Goal: Task Accomplishment & Management: Manage account settings

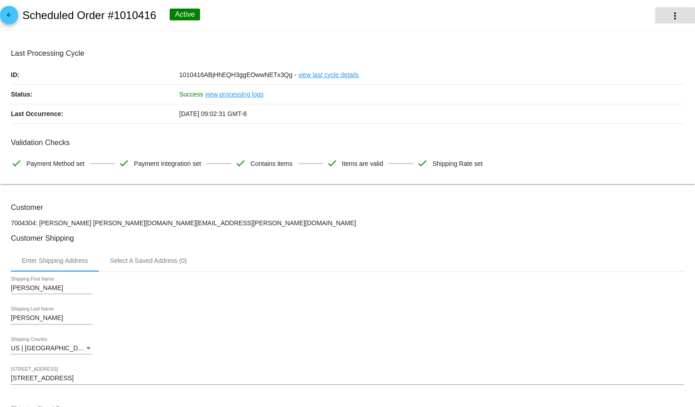
click at [657, 12] on button "more_vert" at bounding box center [675, 15] width 40 height 16
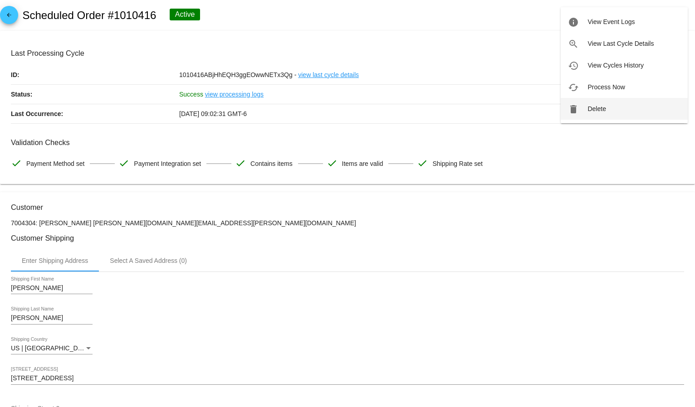
click at [615, 103] on button "delete Delete" at bounding box center [624, 109] width 127 height 22
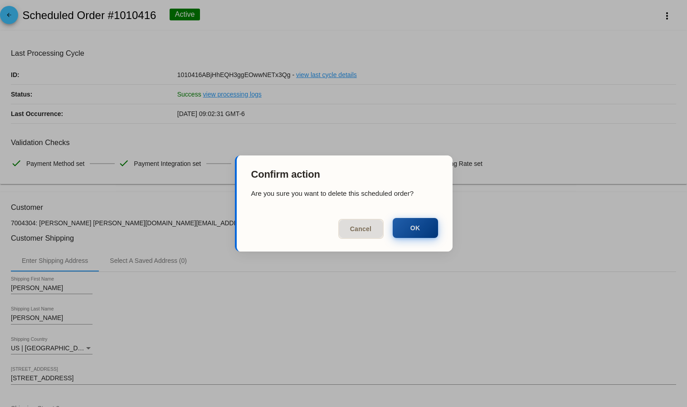
click at [425, 226] on button "OK" at bounding box center [415, 228] width 45 height 20
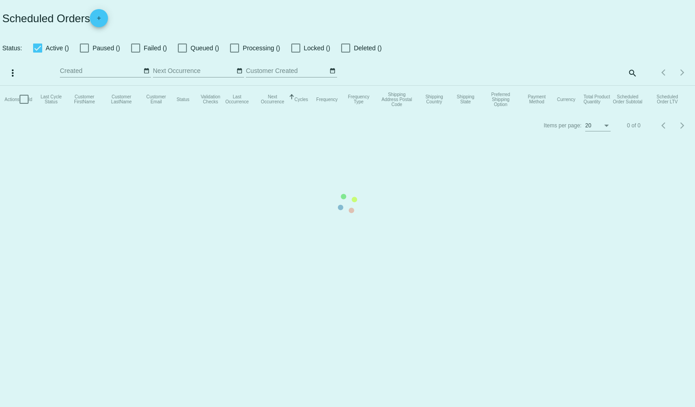
checkbox input "true"
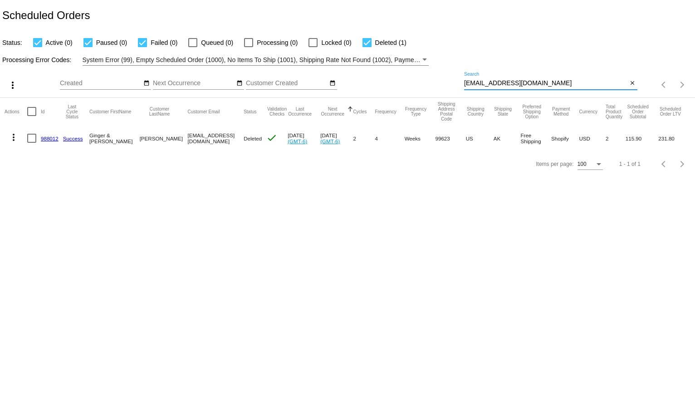
click at [476, 82] on input "g-spice@hotmail.com" at bounding box center [546, 83] width 164 height 7
paste input "patricia.lopez.pl@g"
type input "[PERSON_NAME][DOMAIN_NAME][EMAIL_ADDRESS][PERSON_NAME][DOMAIN_NAME]"
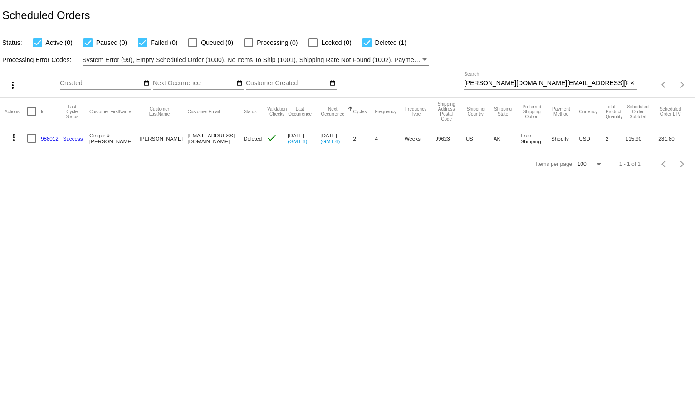
click at [504, 40] on div "Status: Active (0) Paused (0) Failed (0) Queued (0) Processing (0) Locked (0) D…" at bounding box center [347, 39] width 695 height 17
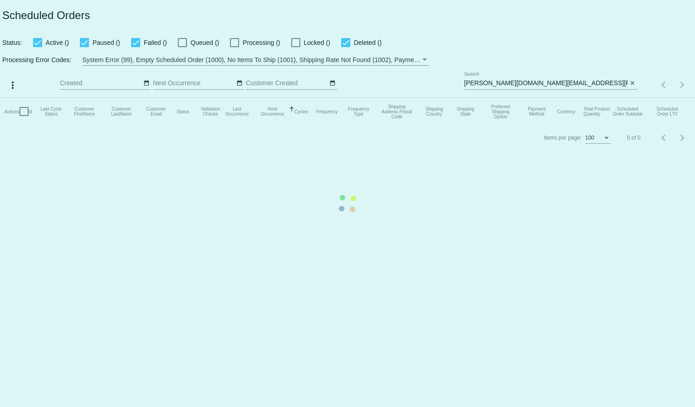
click at [486, 98] on mat-table "Actions Id Last Cycle Status Customer FirstName Customer LastName Customer Emai…" at bounding box center [347, 111] width 695 height 27
click at [486, 83] on app-dashboard-scheduled-orders "Scheduled Orders Status: Active () Paused () Failed () Queued () Processing () …" at bounding box center [347, 75] width 695 height 151
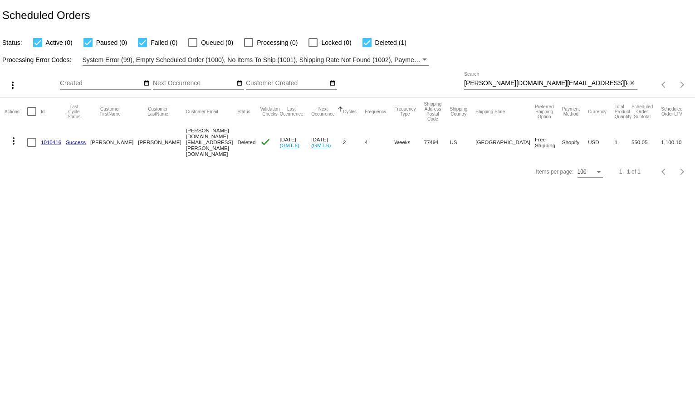
click at [486, 83] on input "[PERSON_NAME][DOMAIN_NAME][EMAIL_ADDRESS][PERSON_NAME][DOMAIN_NAME]" at bounding box center [546, 83] width 164 height 7
paste input "amcburnett@komatsu-inc"
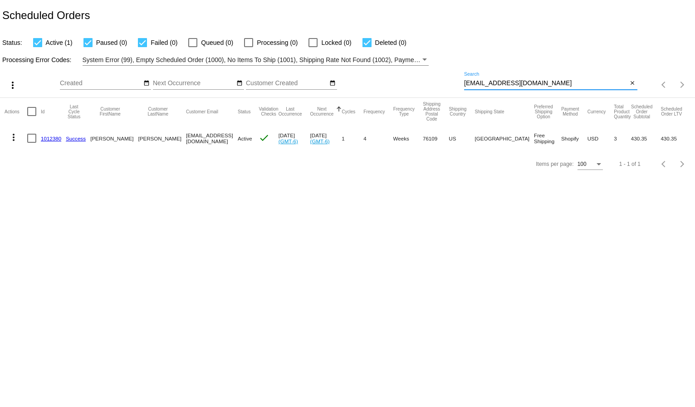
type input "[EMAIL_ADDRESS][DOMAIN_NAME]"
click at [531, 44] on div "Status: Active (1) Paused (0) Failed (0) Queued (0) Processing (0) Locked (0) D…" at bounding box center [347, 39] width 695 height 17
click at [15, 134] on mat-icon "more_vert" at bounding box center [13, 137] width 11 height 11
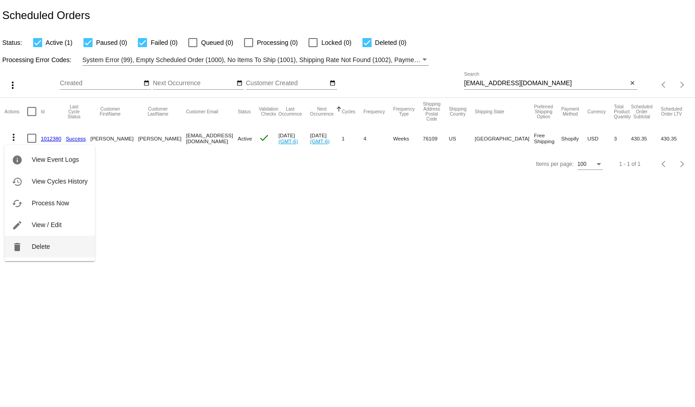
click at [41, 246] on span "Delete" at bounding box center [41, 246] width 18 height 7
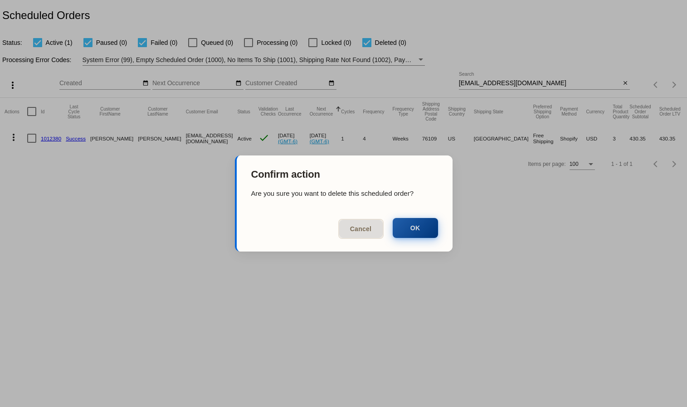
click at [413, 226] on button "OK" at bounding box center [415, 228] width 45 height 20
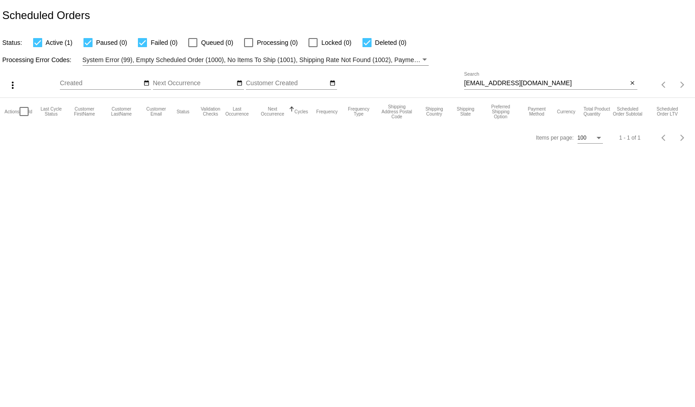
click at [543, 59] on div "Processing Error Codes: System Error (99), Empty Scheduled Order (1000), No Ite…" at bounding box center [347, 57] width 695 height 18
